Goal: Book appointment/travel/reservation

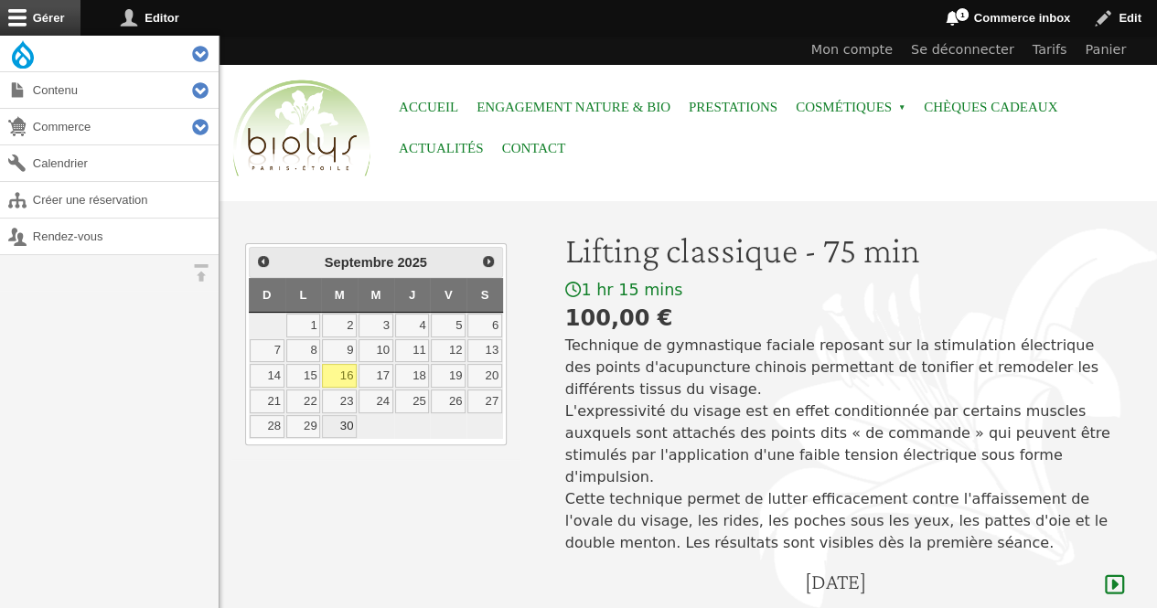
click at [341, 425] on link "30" at bounding box center [339, 427] width 35 height 24
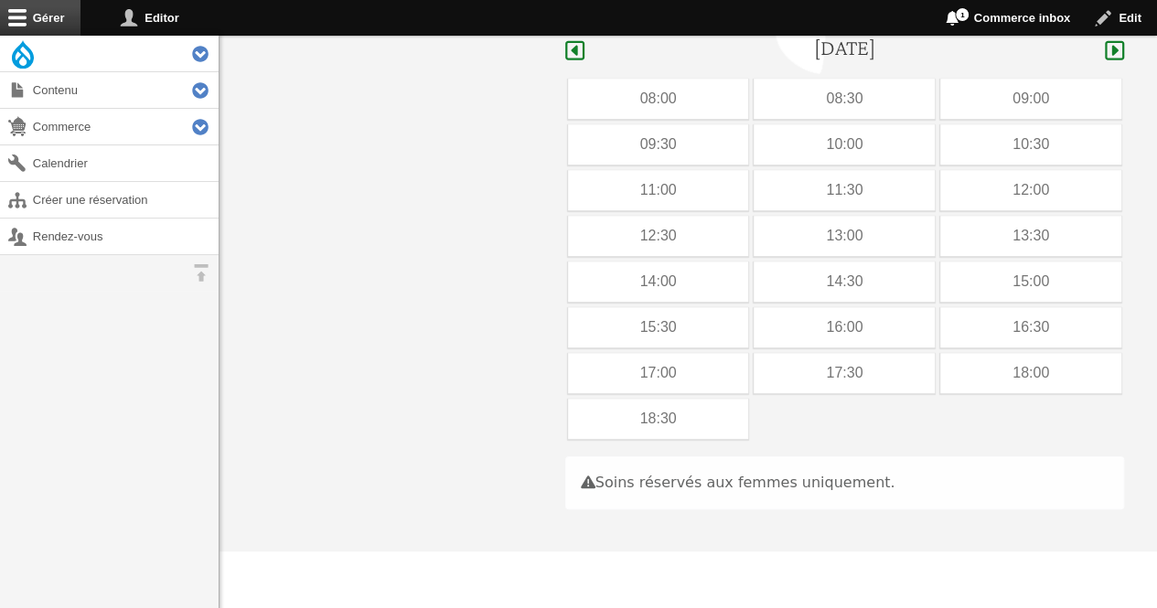
scroll to position [546, 0]
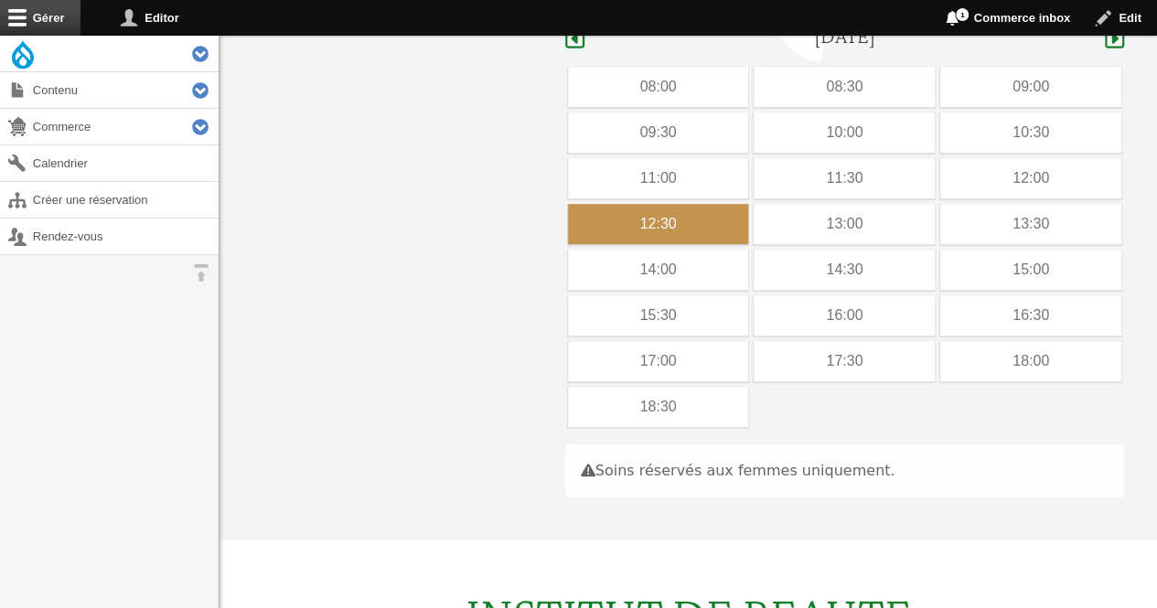
click at [688, 204] on div "12:30" at bounding box center [658, 224] width 181 height 40
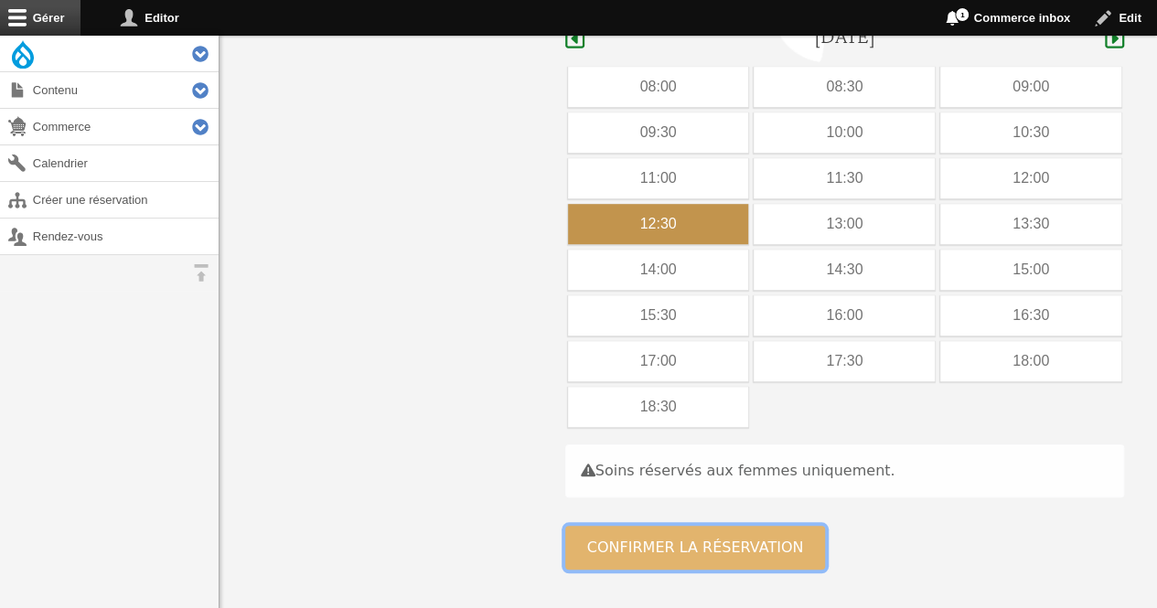
click at [635, 526] on button "Confirmer la réservation" at bounding box center [695, 548] width 261 height 44
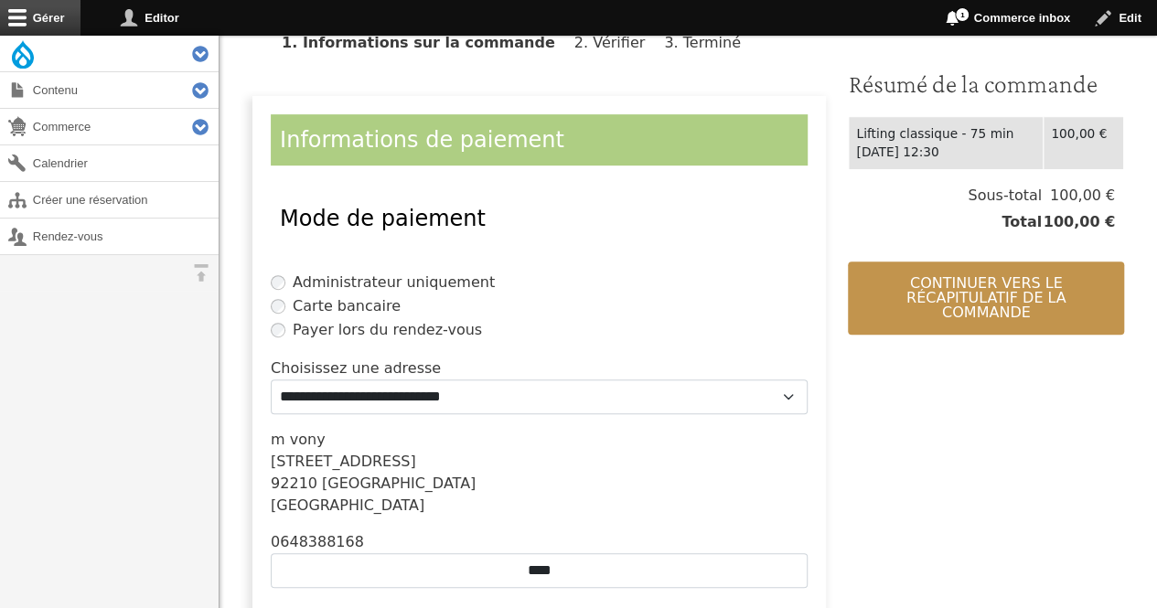
scroll to position [424, 0]
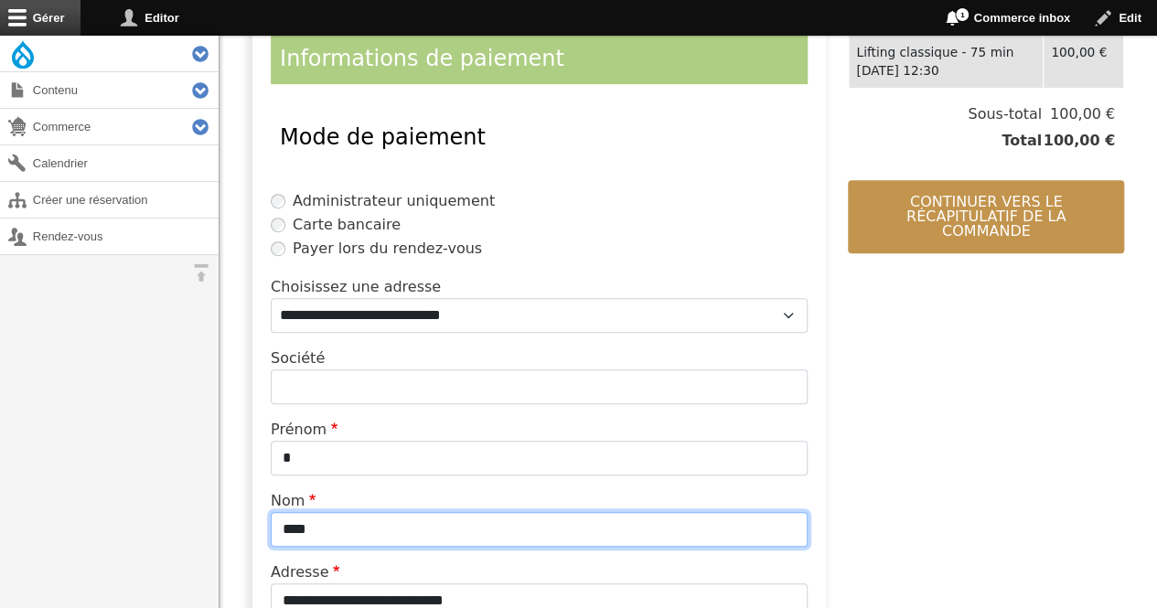
click at [474, 533] on input "****" at bounding box center [539, 529] width 537 height 35
type input "*"
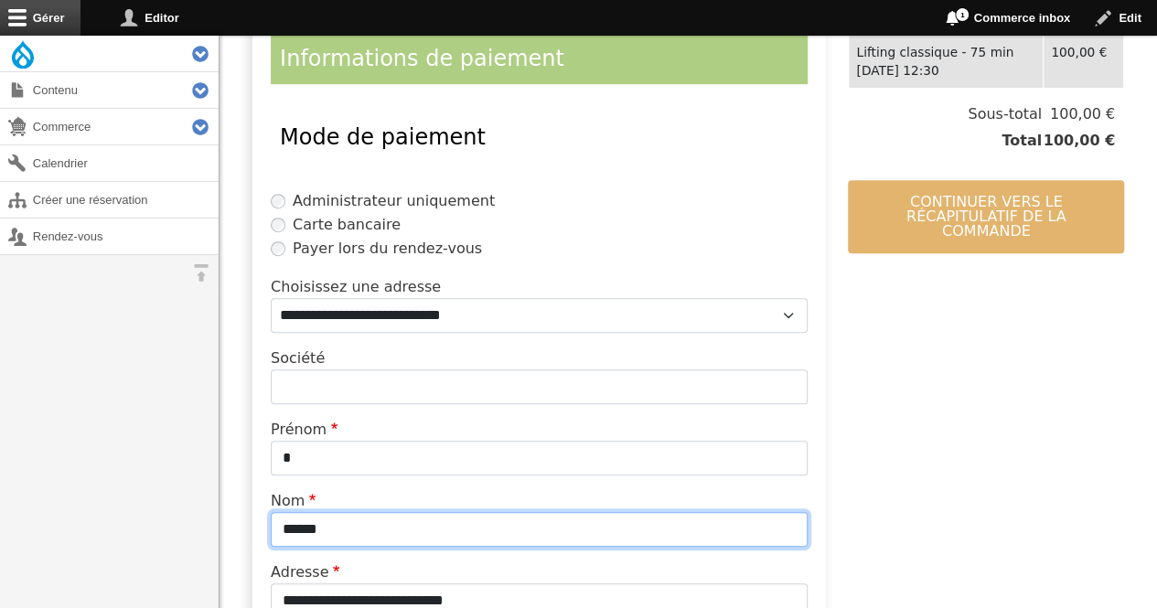
type input "******"
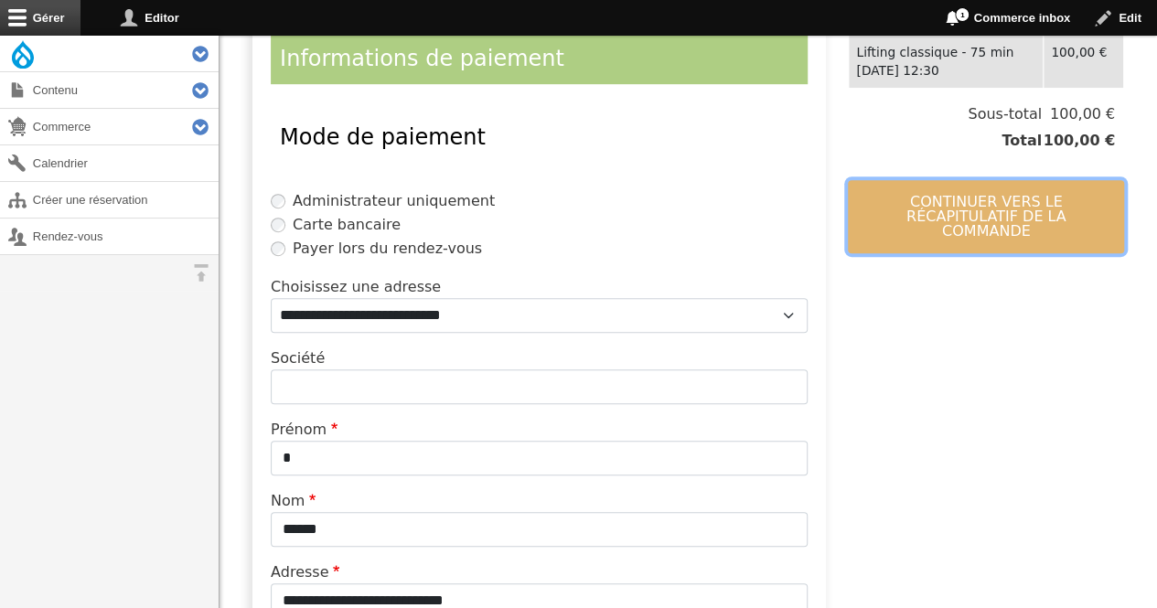
click at [972, 205] on button "Continuer vers le récapitulatif de la commande" at bounding box center [986, 216] width 276 height 73
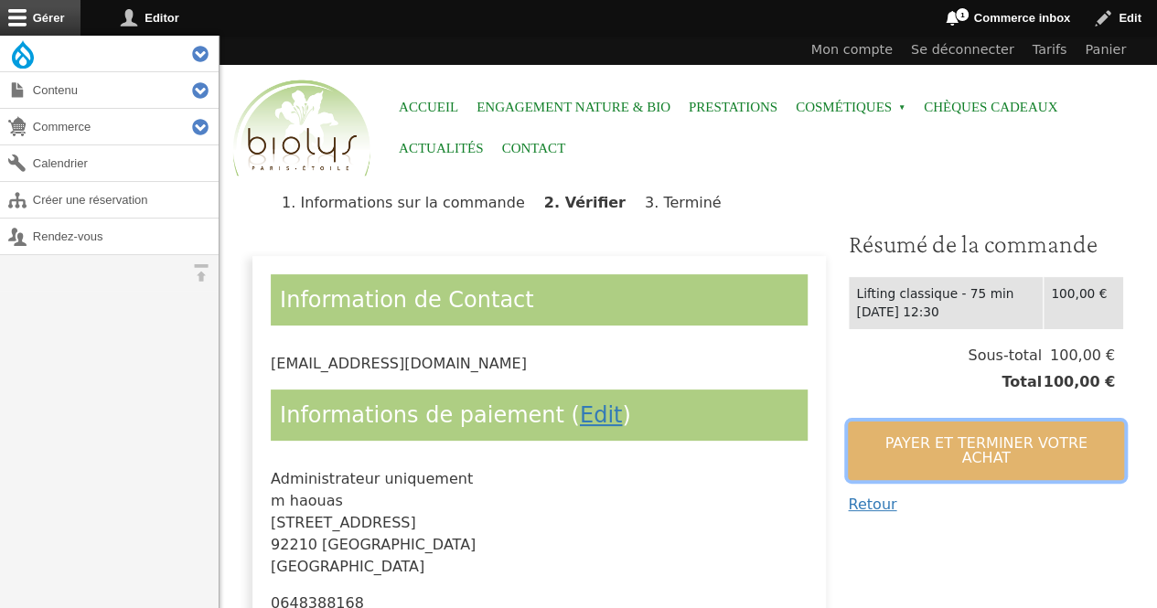
click at [920, 430] on button "Payer et terminer votre achat" at bounding box center [986, 450] width 276 height 59
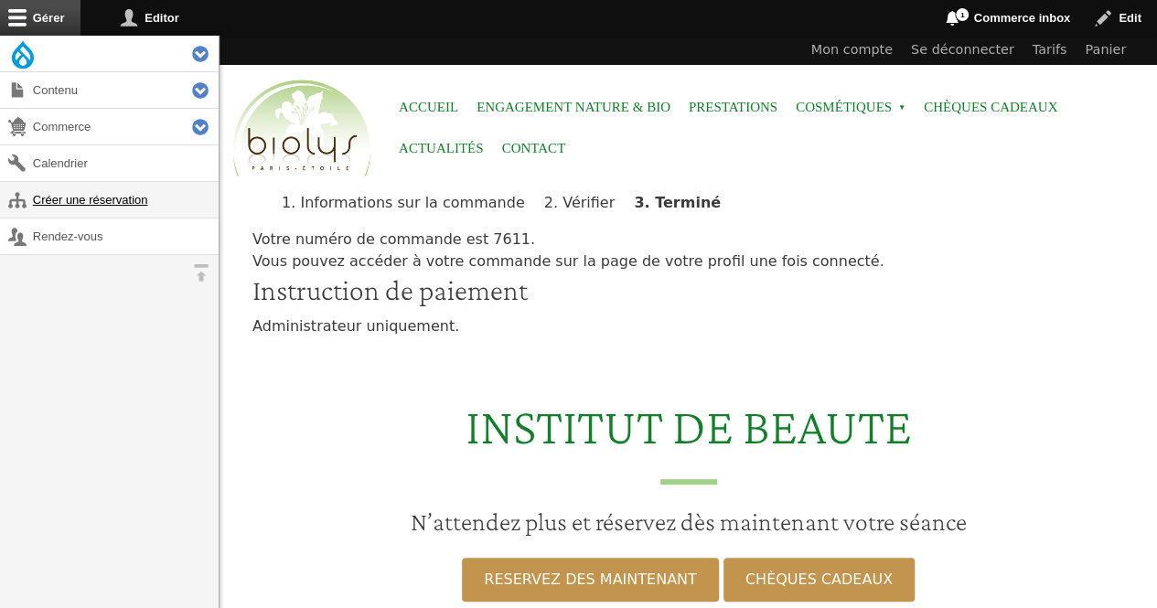
click at [124, 197] on link "Créer une réservation" at bounding box center [109, 200] width 219 height 36
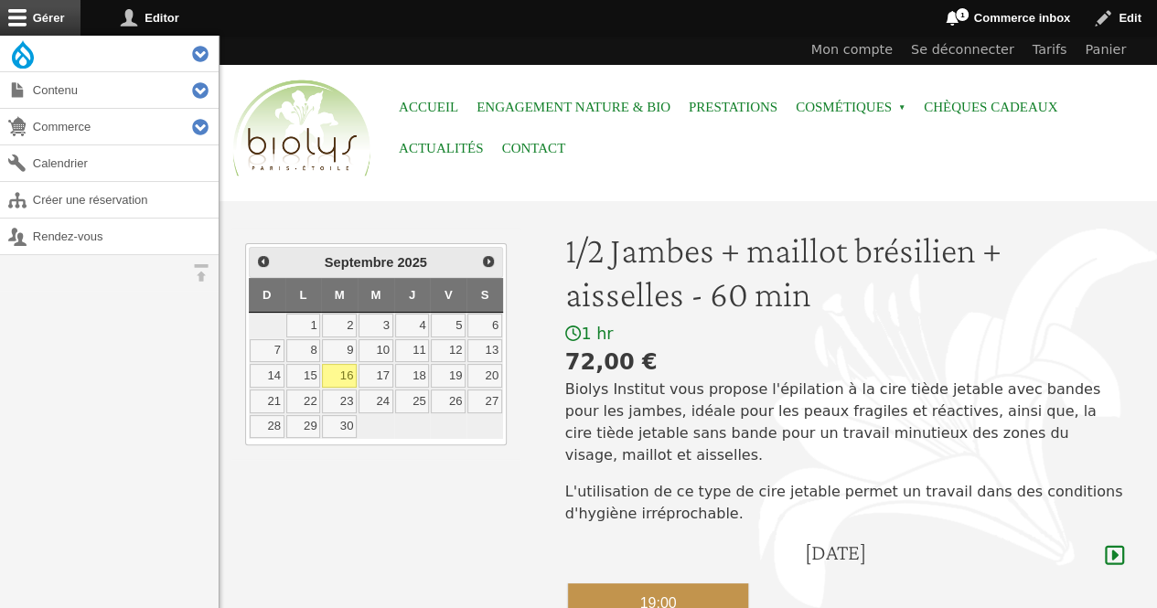
click at [616, 583] on div "19:00" at bounding box center [658, 603] width 181 height 40
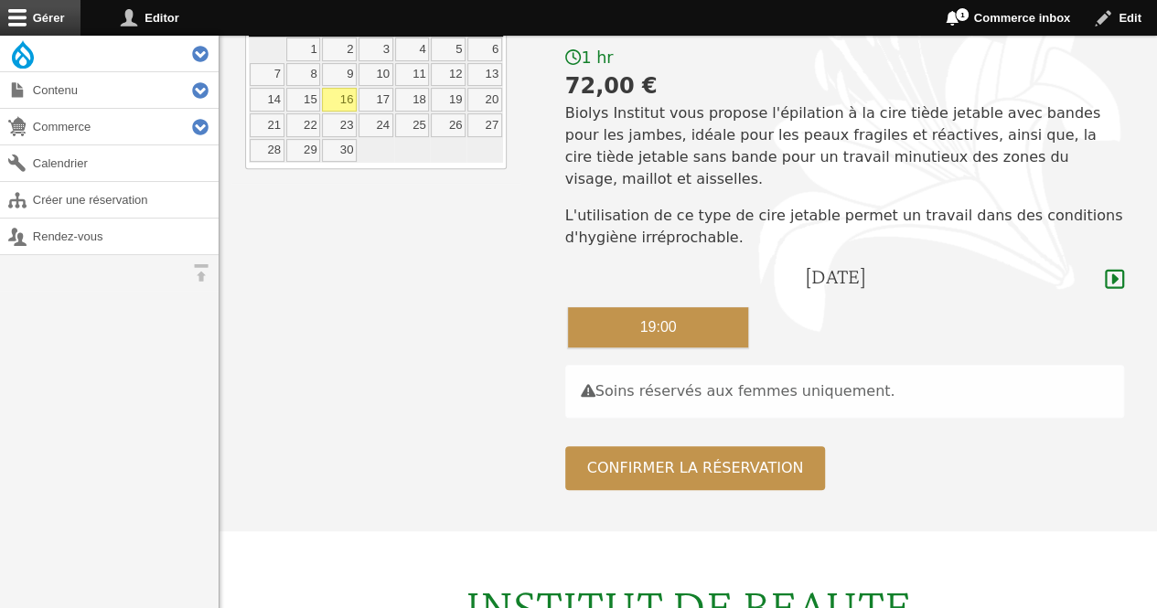
scroll to position [278, 0]
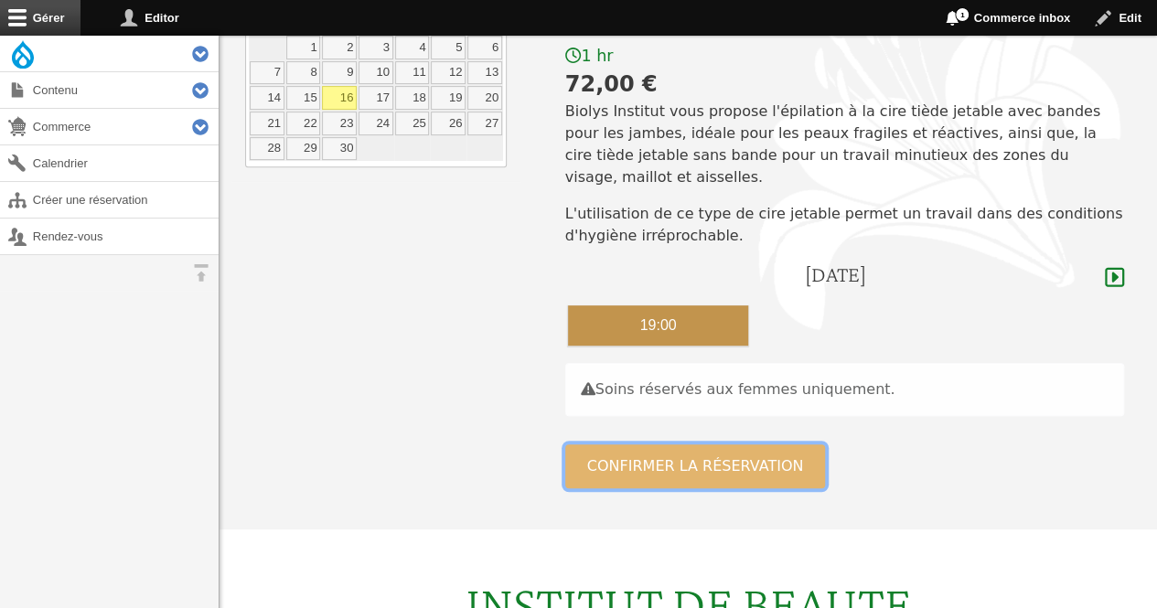
click at [761, 444] on button "Confirmer la réservation" at bounding box center [695, 466] width 261 height 44
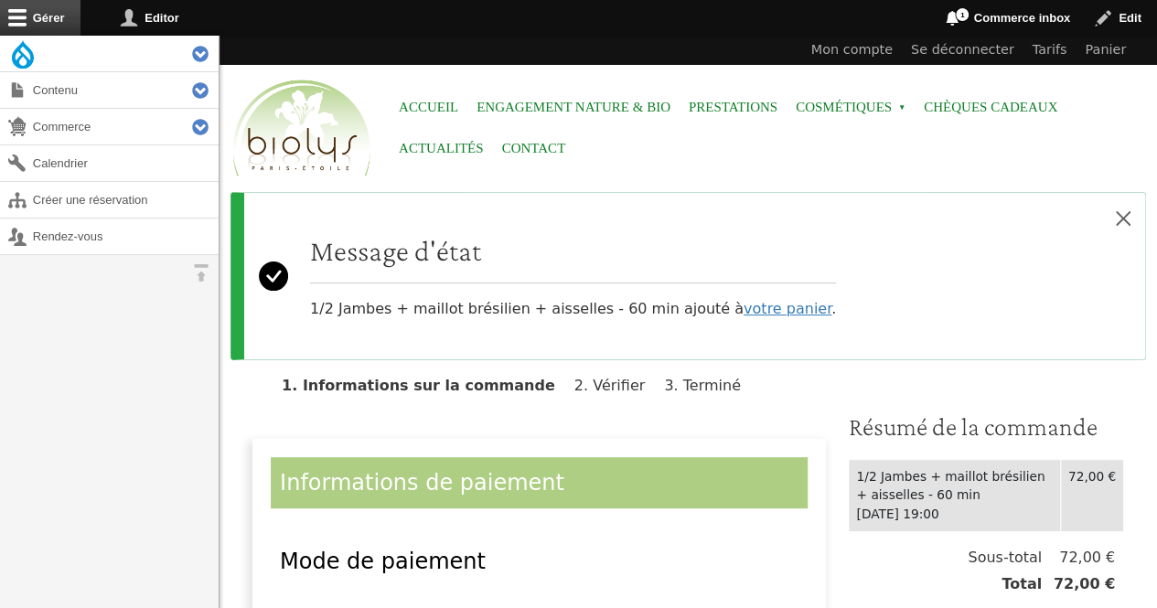
scroll to position [341, 0]
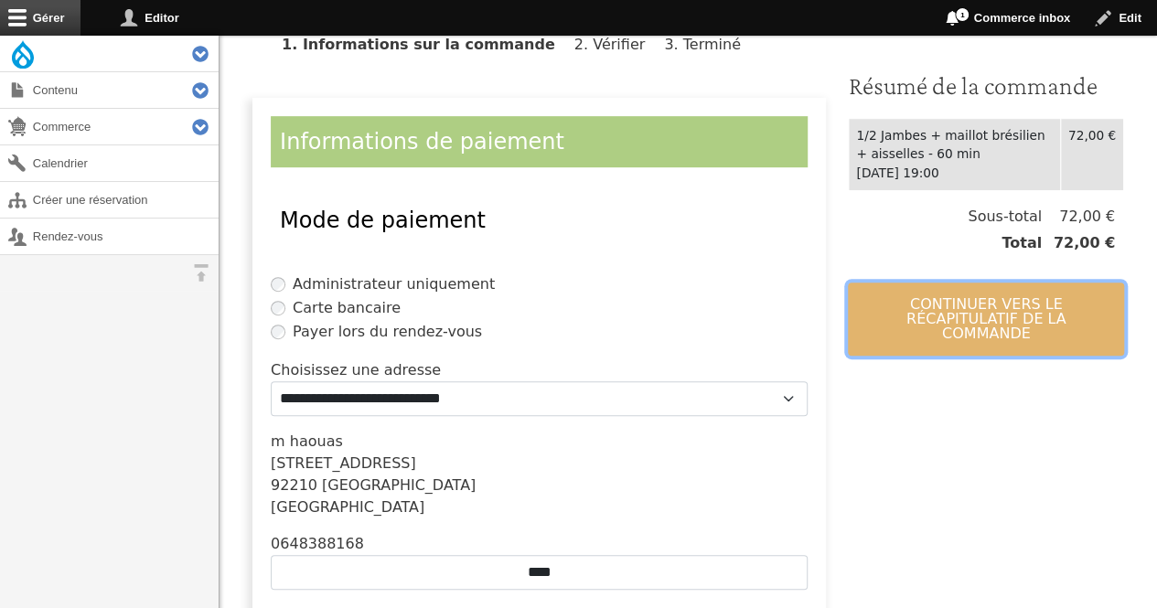
click at [1003, 301] on button "Continuer vers le récapitulatif de la commande" at bounding box center [986, 319] width 276 height 73
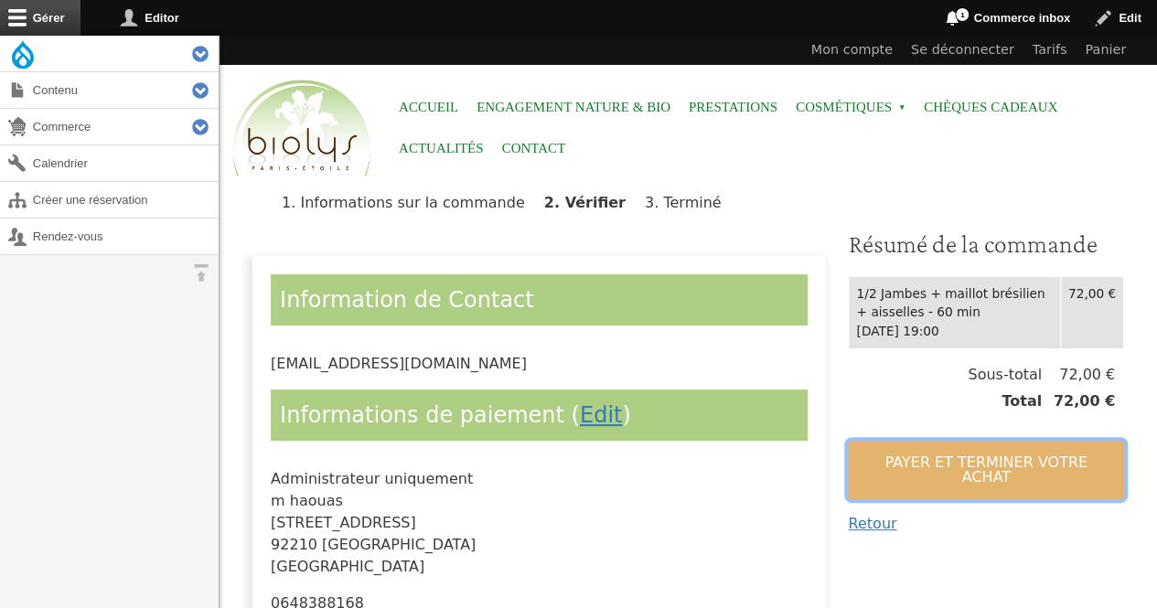
click at [978, 446] on button "Payer et terminer votre achat" at bounding box center [986, 470] width 276 height 59
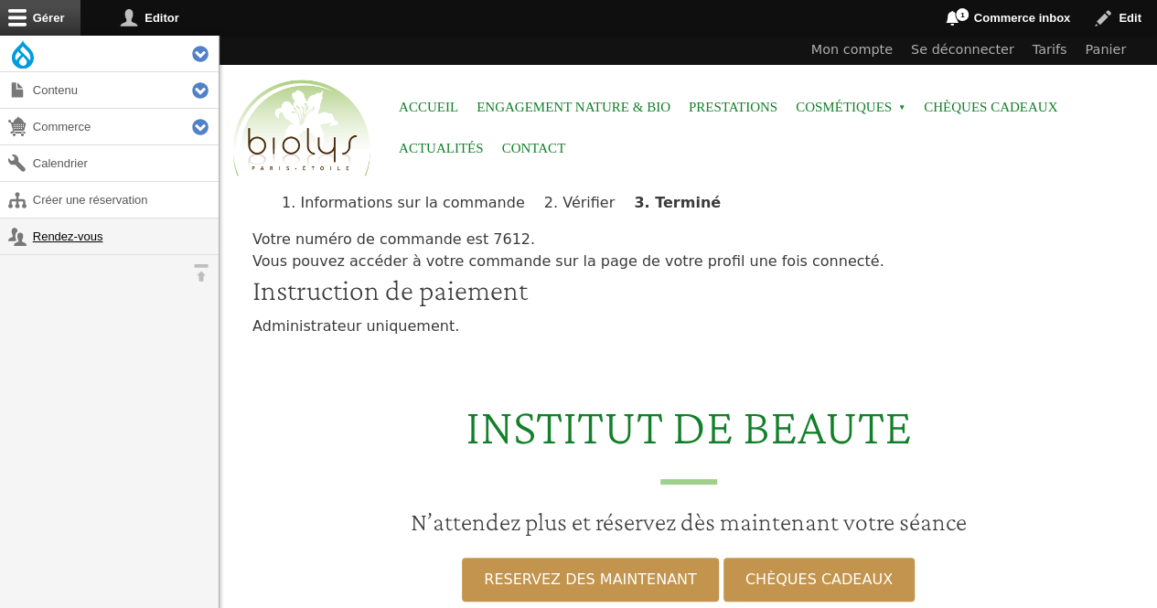
click at [76, 236] on link "Rendez-vous" at bounding box center [109, 237] width 219 height 36
